Goal: Task Accomplishment & Management: Use online tool/utility

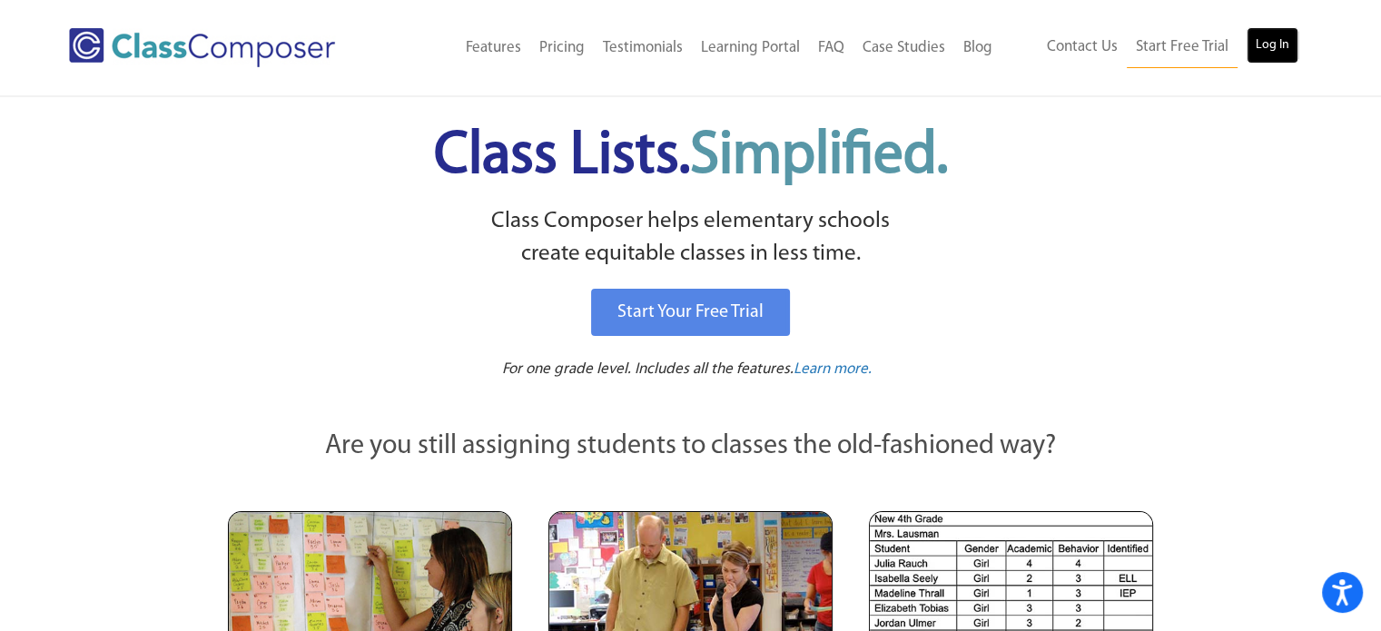
click at [1270, 58] on link "Log In" at bounding box center [1273, 45] width 52 height 36
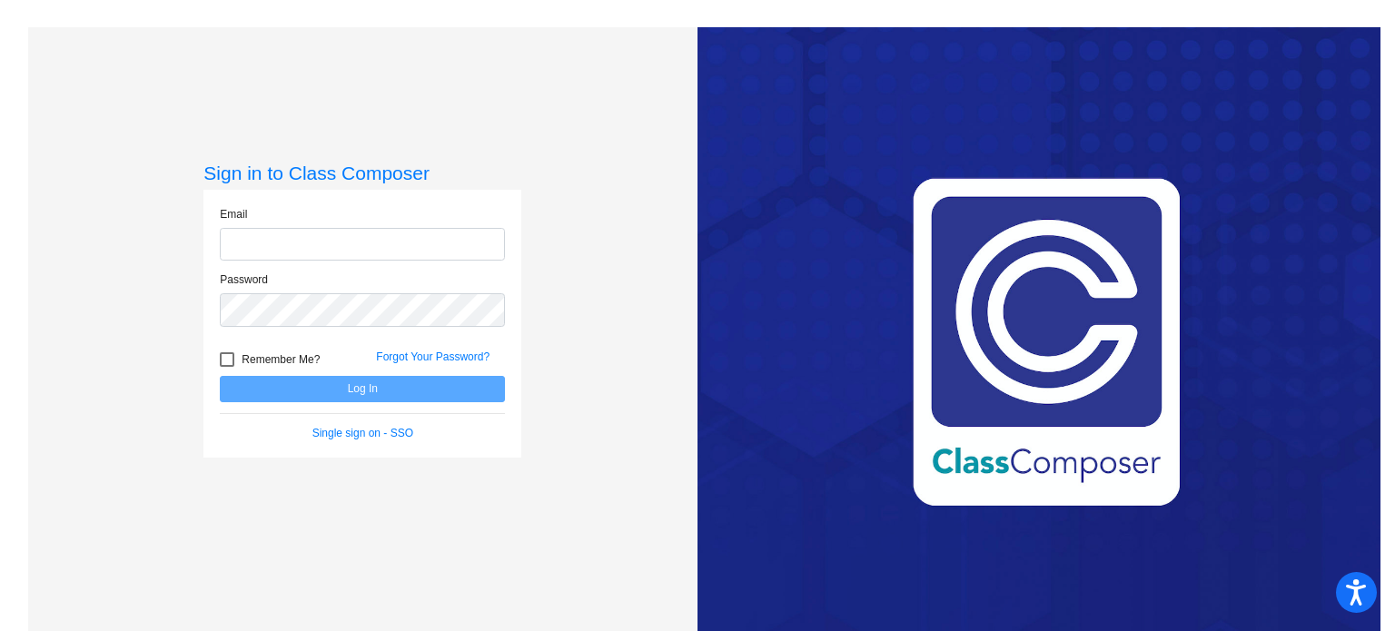
type input "[PERSON_NAME][EMAIL_ADDRESS][PERSON_NAME][DOMAIN_NAME]"
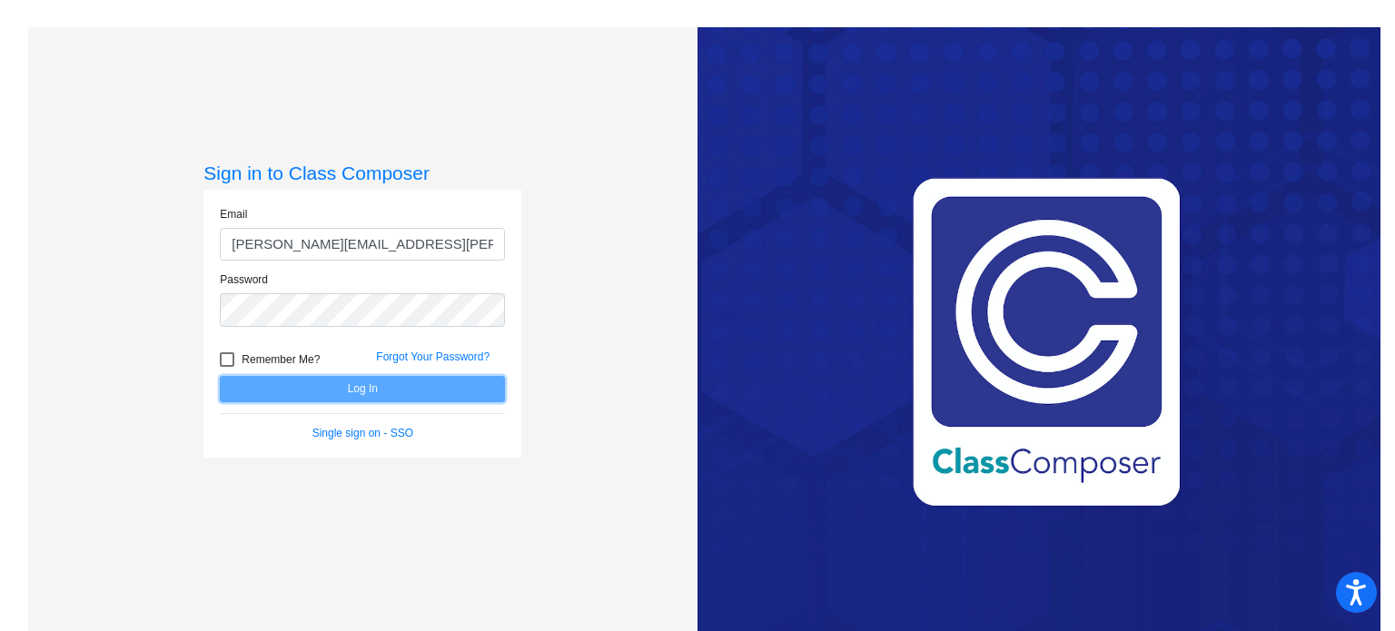
click at [379, 390] on button "Log In" at bounding box center [362, 389] width 285 height 26
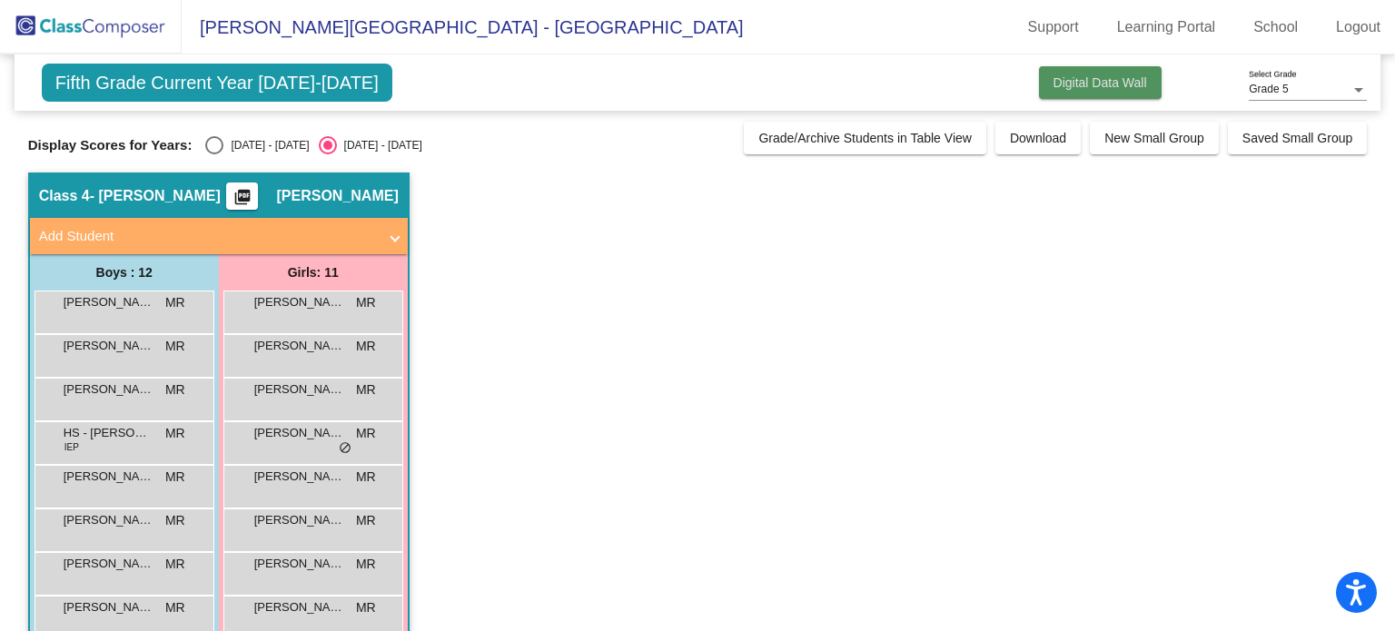
click at [1091, 90] on button "Digital Data Wall" at bounding box center [1100, 82] width 123 height 33
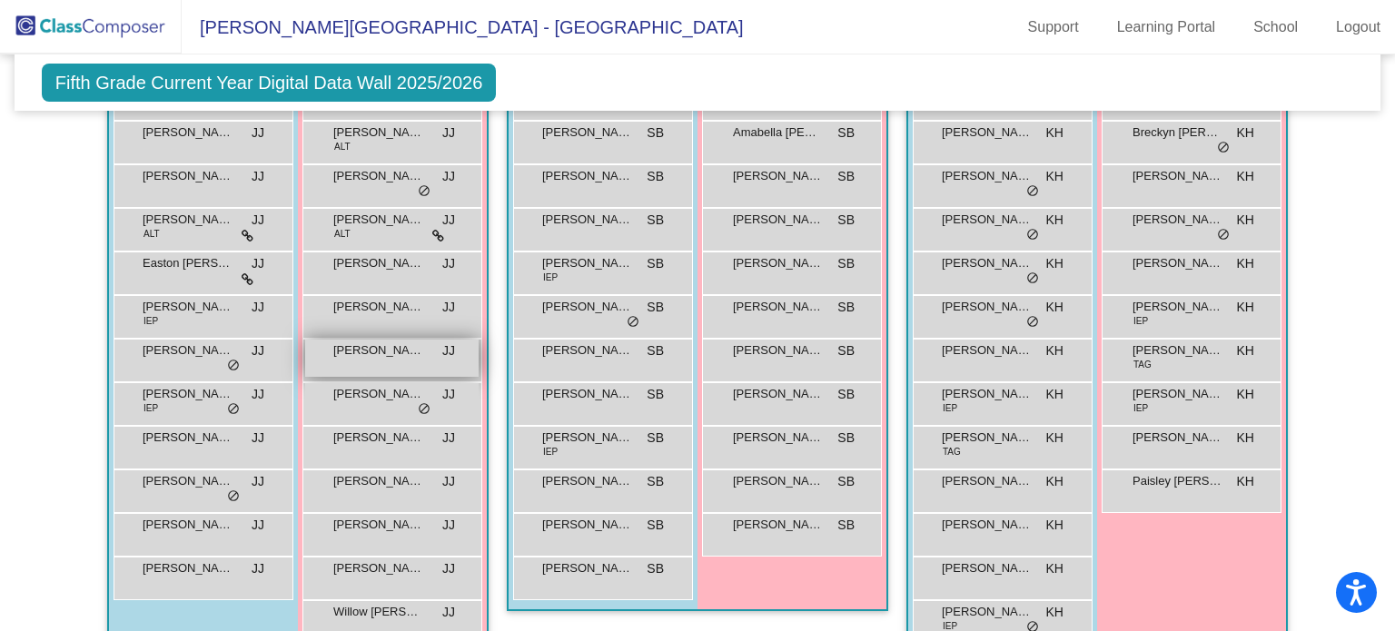
scroll to position [489, 0]
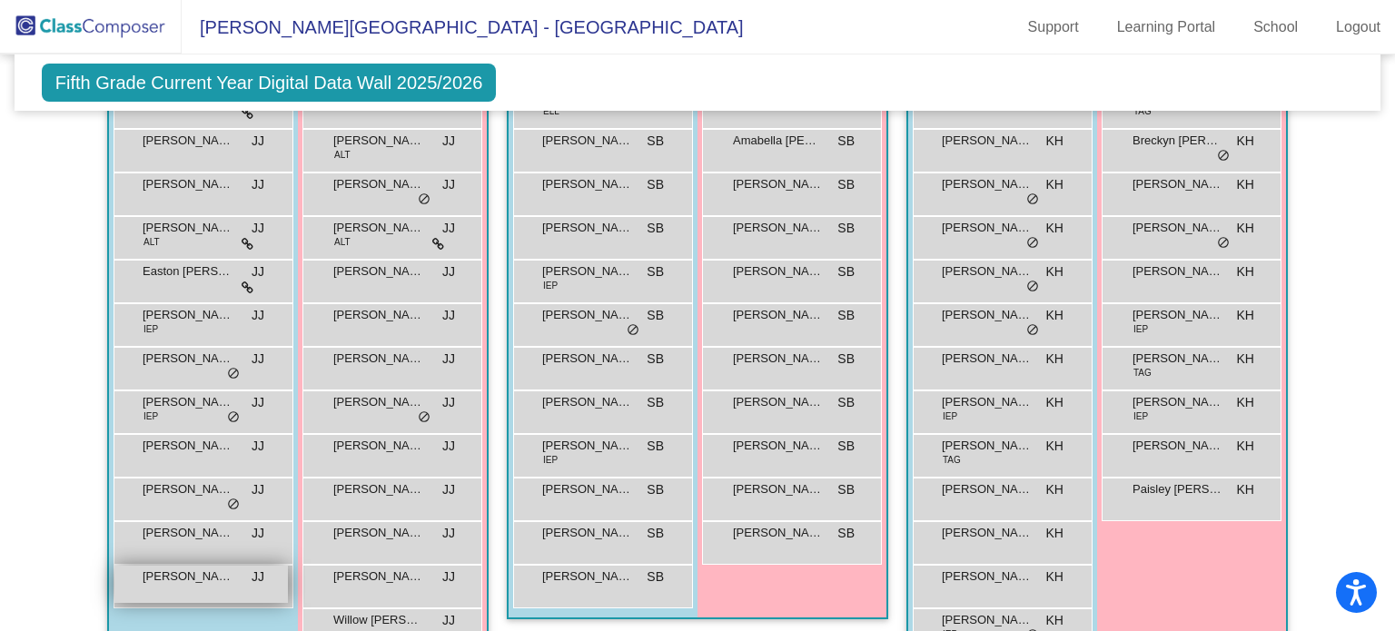
click at [183, 568] on span "[PERSON_NAME]" at bounding box center [188, 577] width 91 height 18
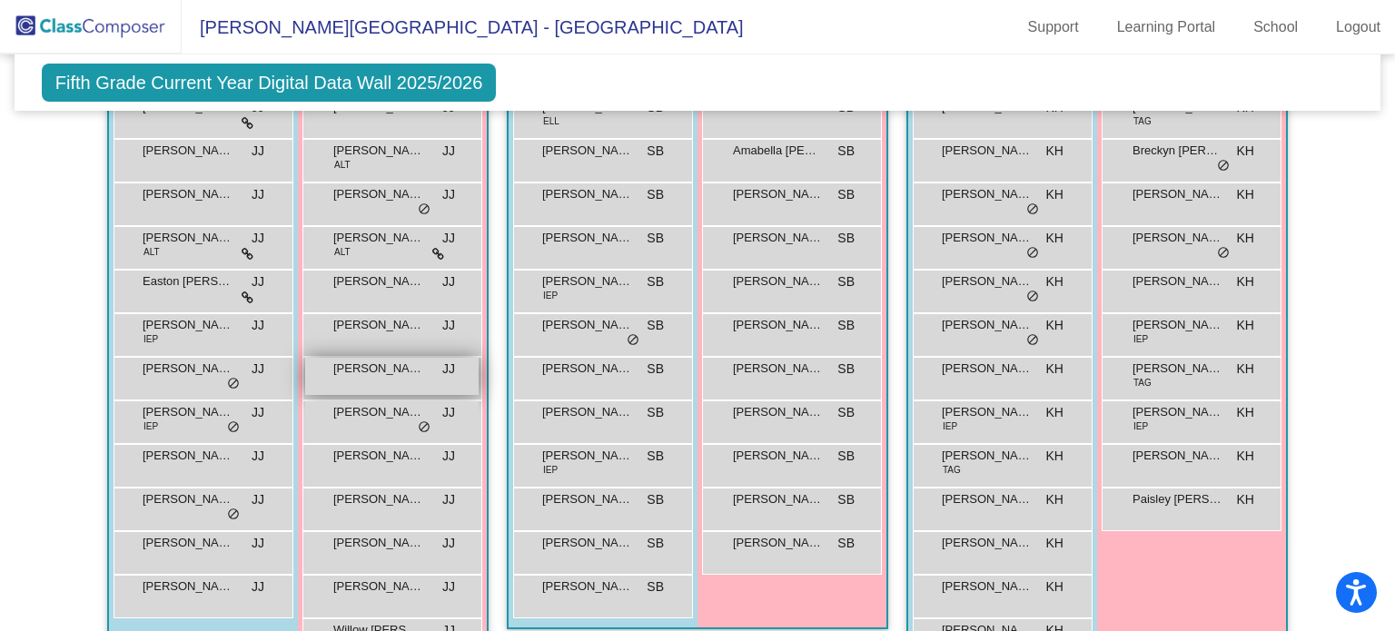
scroll to position [482, 0]
